Goal: Task Accomplishment & Management: Use online tool/utility

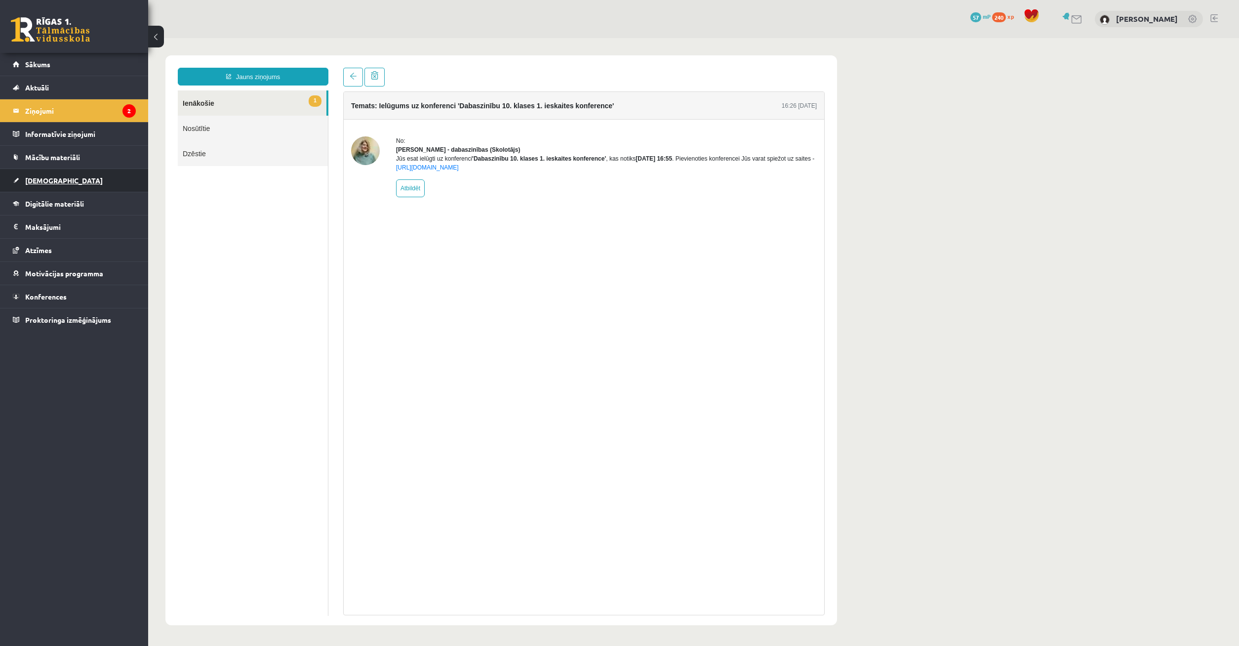
click at [52, 189] on link "[DEMOGRAPHIC_DATA]" at bounding box center [74, 180] width 123 height 23
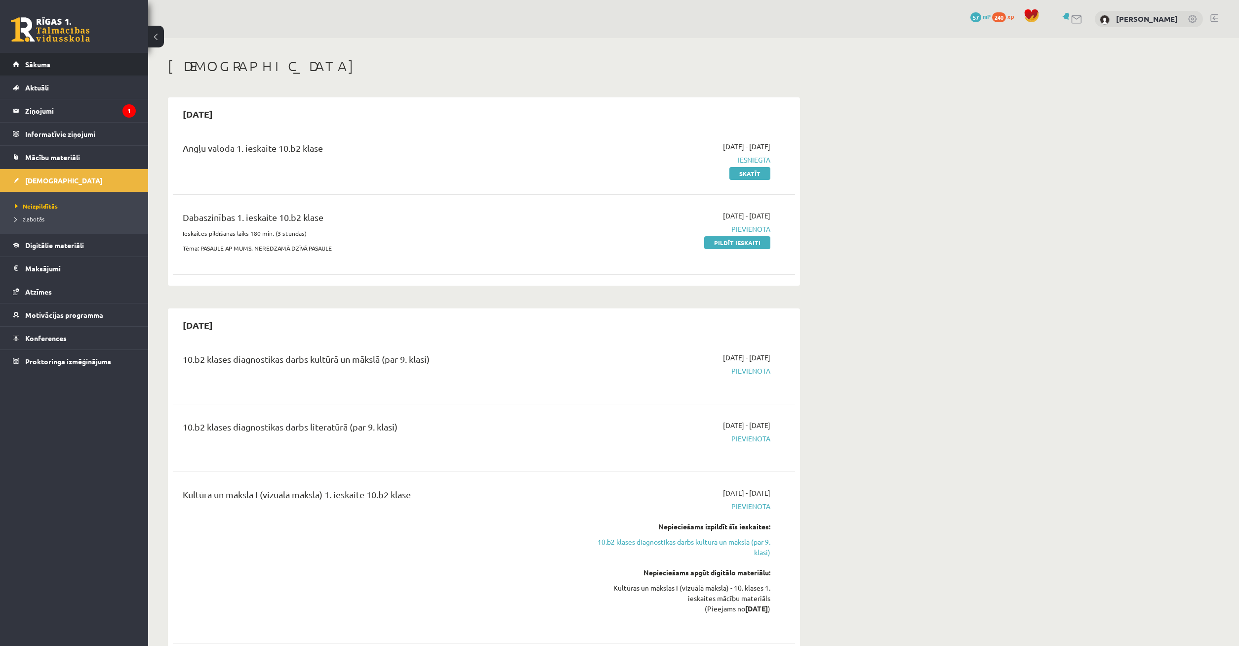
click at [50, 66] on link "Sākums" at bounding box center [74, 64] width 123 height 23
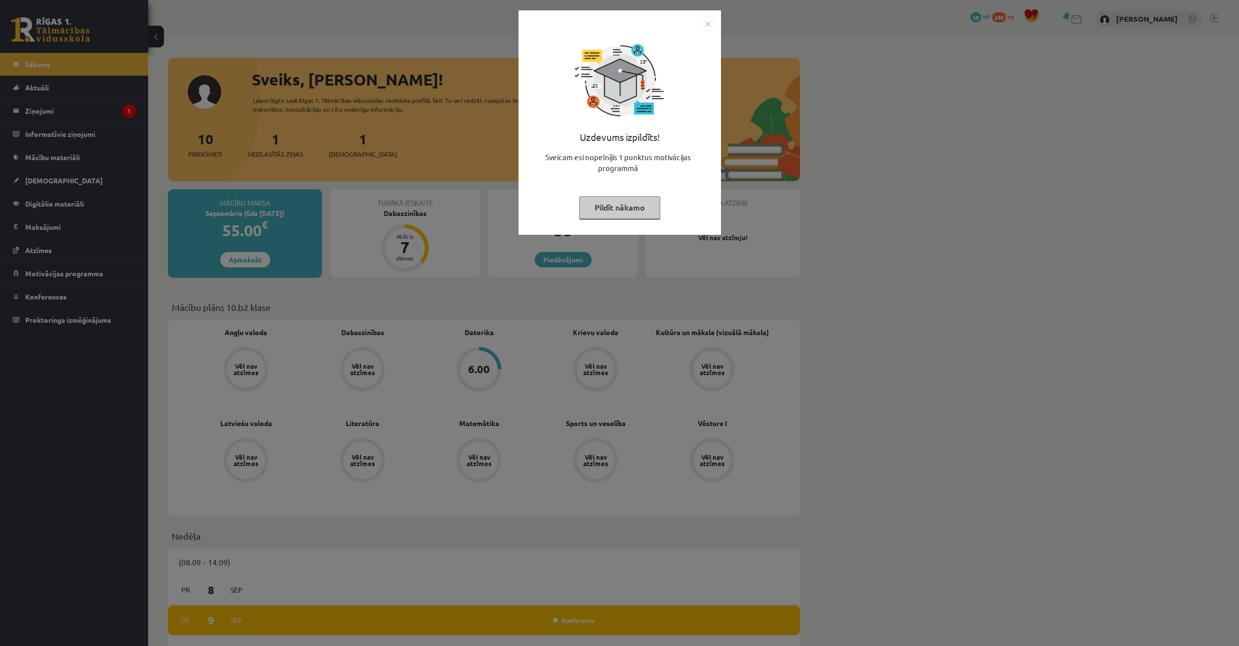
click at [629, 183] on div "Uzdevums izpildīts! Sveicam esi nopelnījis 1 punktus motivācijas programmā Pild…" at bounding box center [620, 130] width 191 height 198
drag, startPoint x: 635, startPoint y: 194, endPoint x: 633, endPoint y: 201, distance: 7.1
click at [635, 195] on div "Uzdevums izpildīts! Sveicam esi nopelnījis 1 punktus motivācijas programmā Pild…" at bounding box center [620, 130] width 191 height 198
drag, startPoint x: 632, startPoint y: 210, endPoint x: 632, endPoint y: 201, distance: 9.9
click at [634, 209] on button "Pildīt nākamo" at bounding box center [619, 207] width 81 height 23
